Goal: Information Seeking & Learning: Learn about a topic

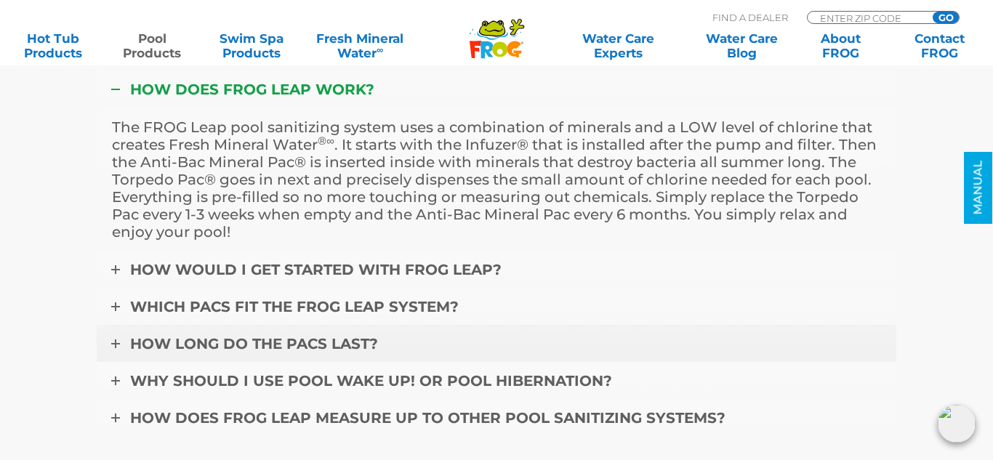
scroll to position [6261, 0]
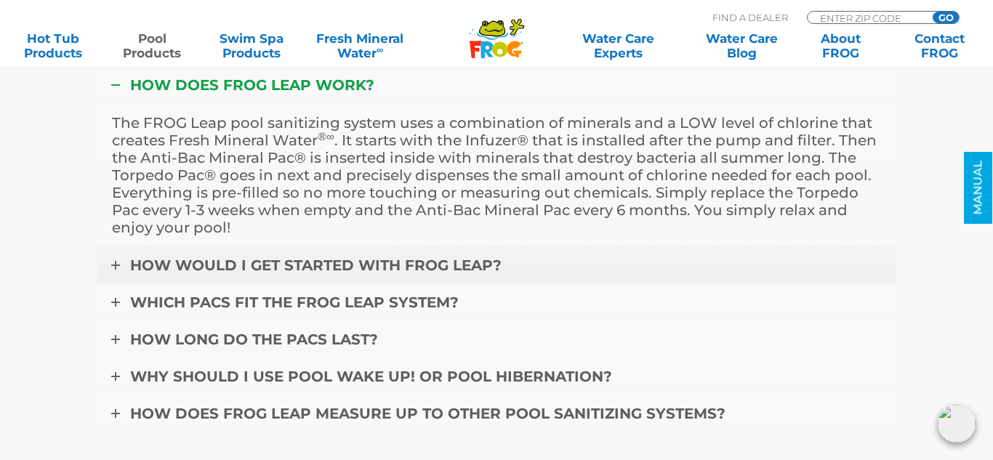
click at [430, 257] on span "How would I get started with FROG Leap?" at bounding box center [315, 265] width 371 height 17
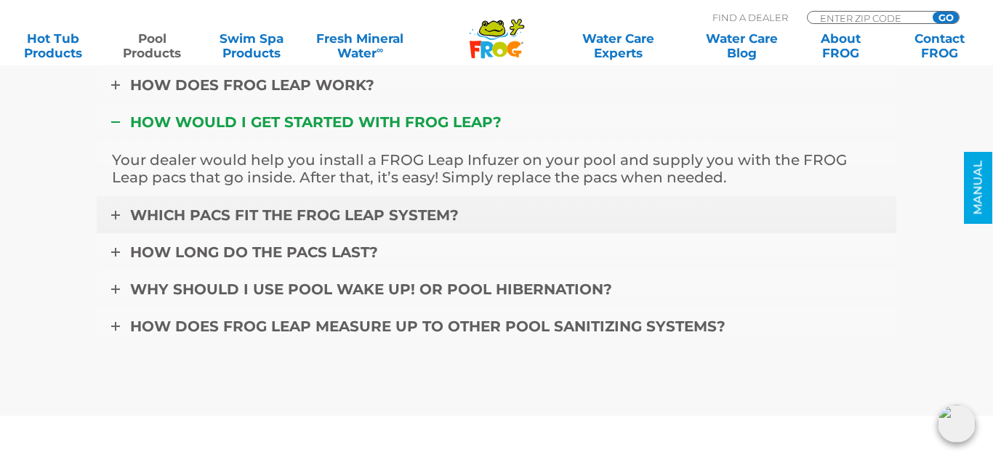
click at [471, 196] on link "Which pacs fit the FROG Leap system?" at bounding box center [496, 215] width 799 height 38
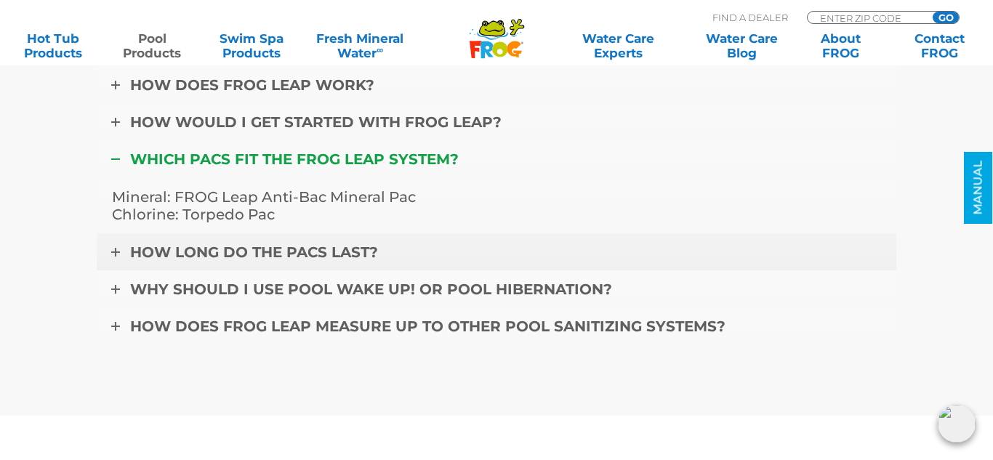
click at [401, 233] on link "How long do the pacs last?" at bounding box center [496, 252] width 799 height 38
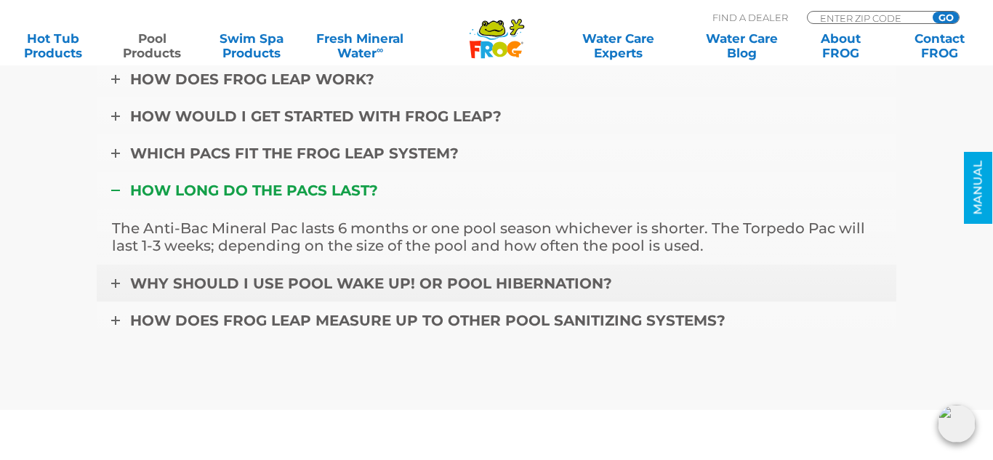
scroll to position [6268, 0]
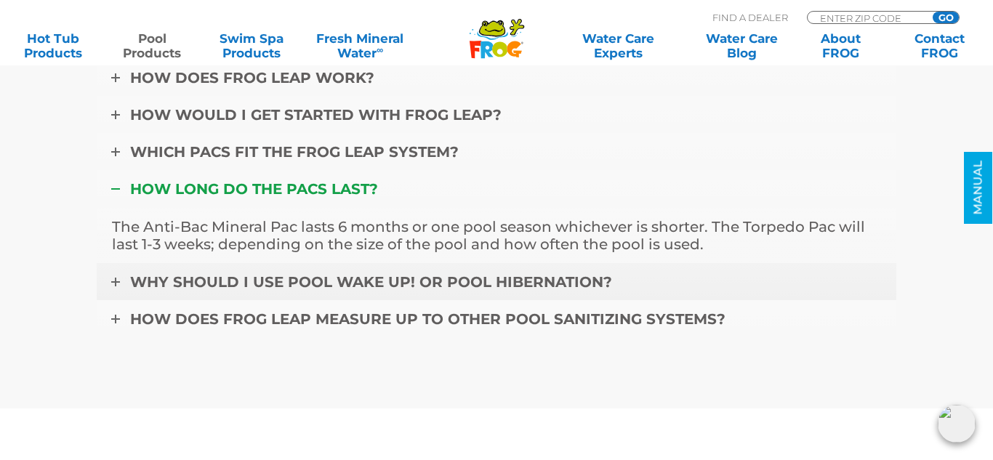
click at [747, 263] on link "Why should I use Pool Wake Up! or Pool Hibernation?" at bounding box center [496, 282] width 799 height 38
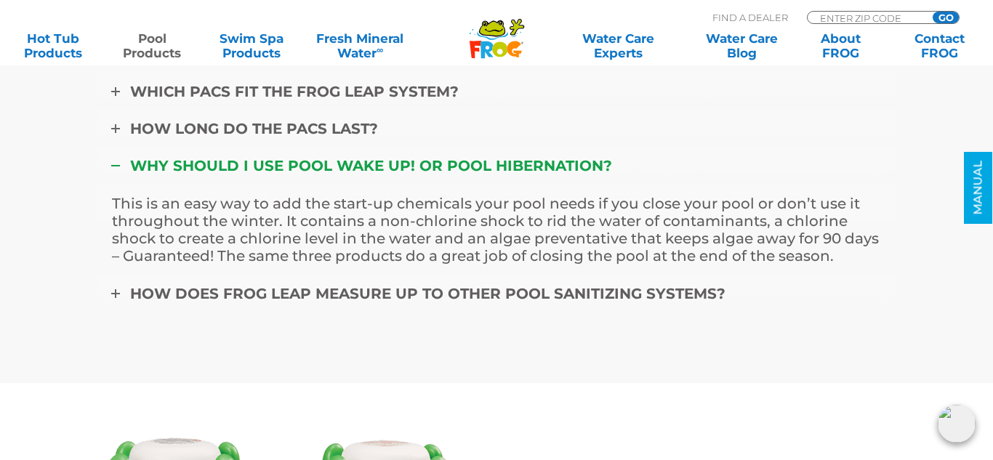
scroll to position [6336, 0]
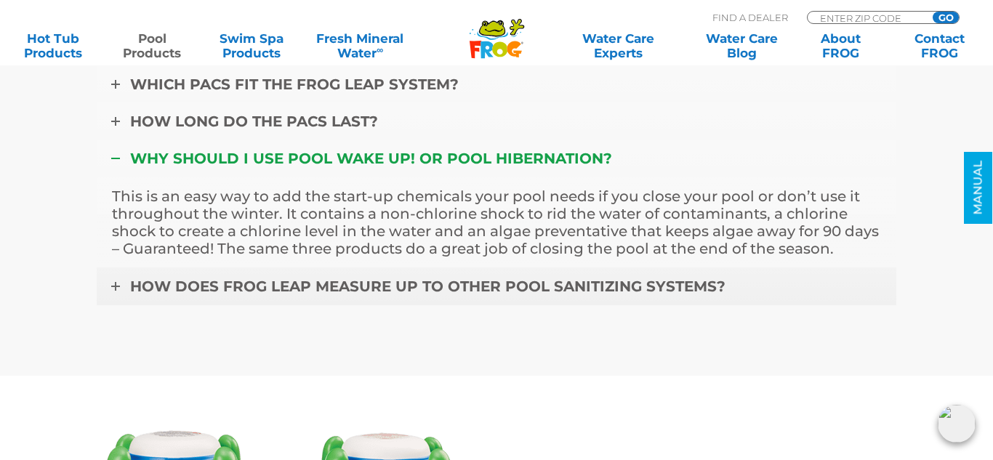
click at [663, 278] on span "How does FROG Leap measure up to other pool sanitizing systems?" at bounding box center [427, 286] width 595 height 17
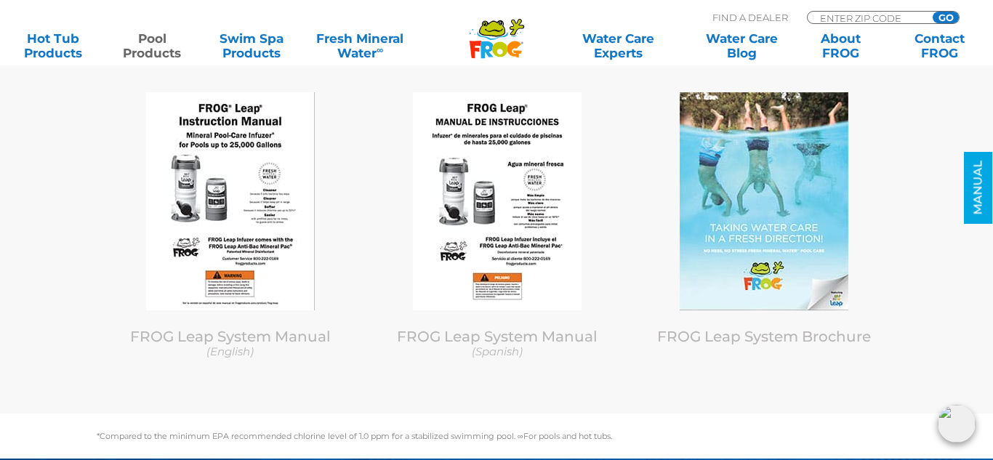
scroll to position [7194, 0]
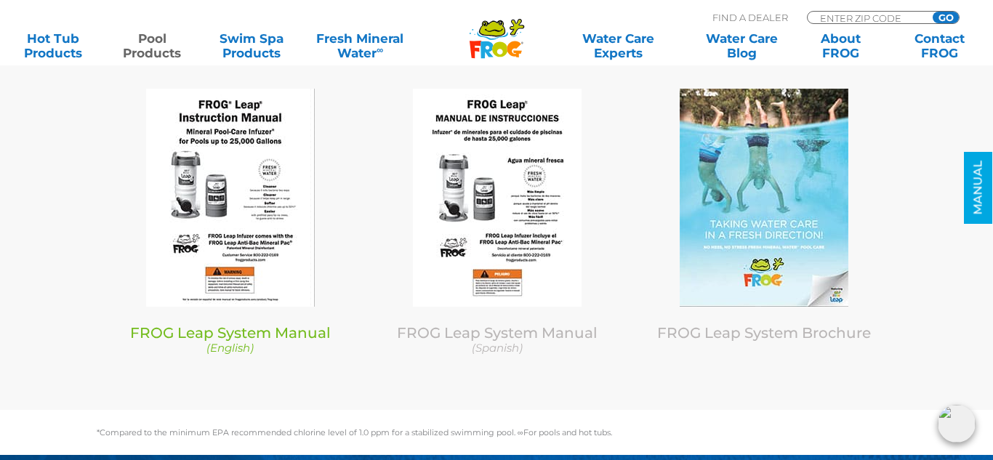
click at [203, 324] on link "FROG Leap System Manual (English)" at bounding box center [230, 339] width 245 height 31
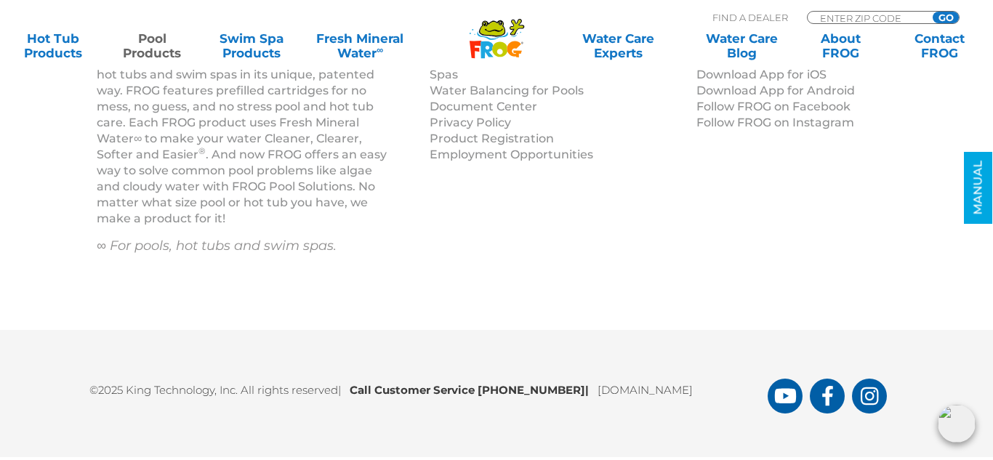
scroll to position [6910, 0]
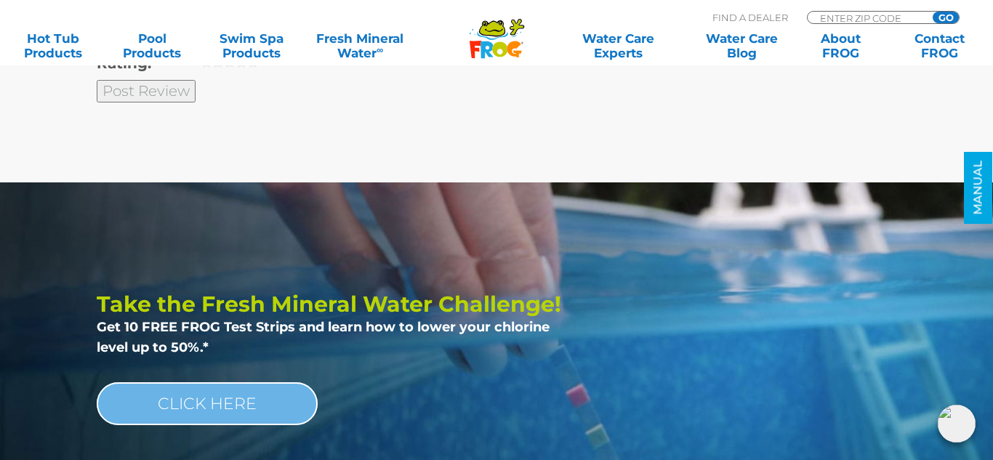
scroll to position [3565, 0]
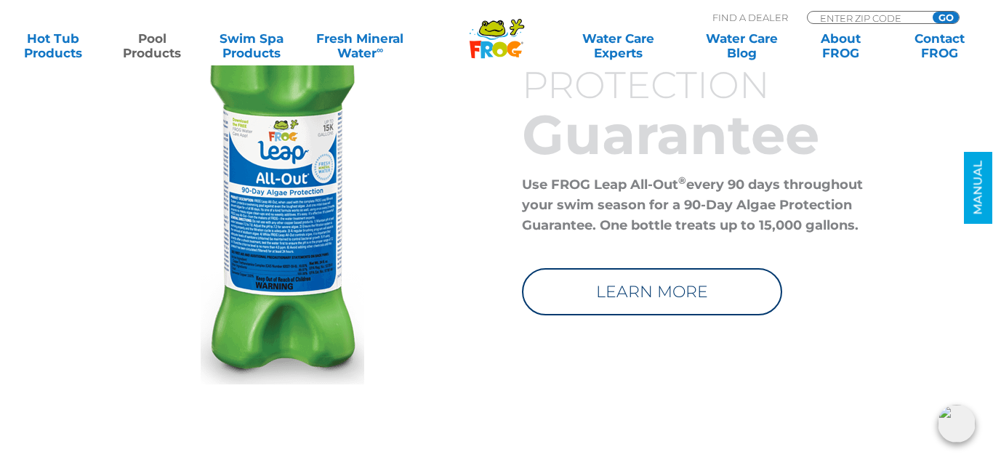
scroll to position [4871, 0]
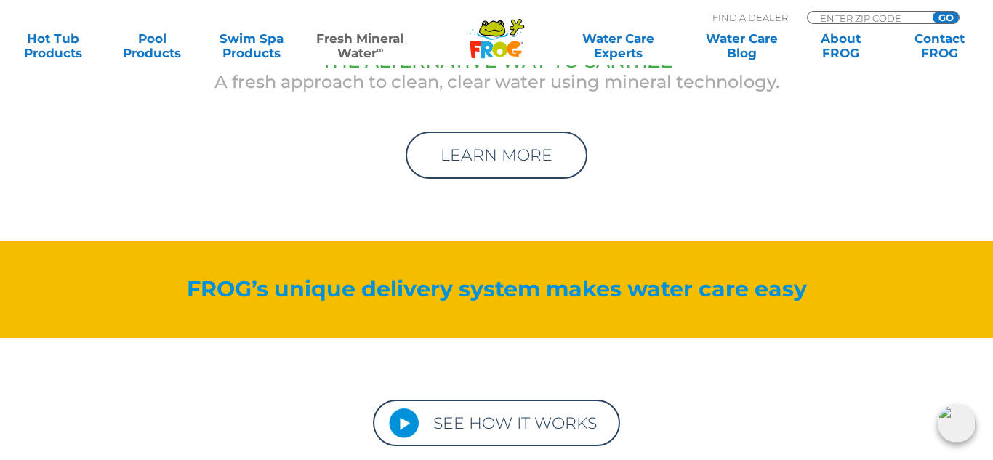
scroll to position [5092, 0]
